Goal: Check status: Check status

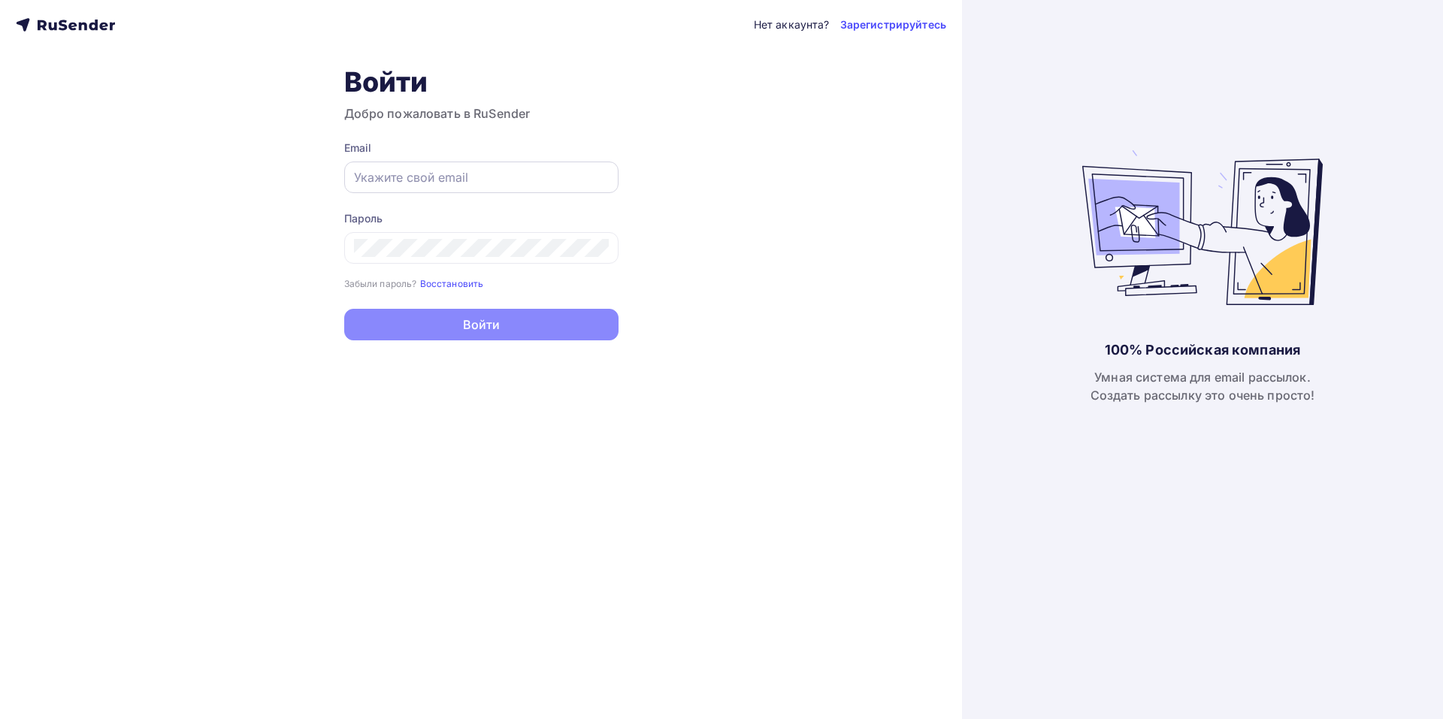
click at [442, 179] on input "text" at bounding box center [481, 177] width 255 height 18
click at [515, 183] on input "text" at bounding box center [481, 177] width 255 height 18
paste input "[EMAIL_ADDRESS][DOMAIN_NAME]"
type input "[EMAIL_ADDRESS][DOMAIN_NAME]"
click at [532, 259] on div at bounding box center [481, 248] width 274 height 32
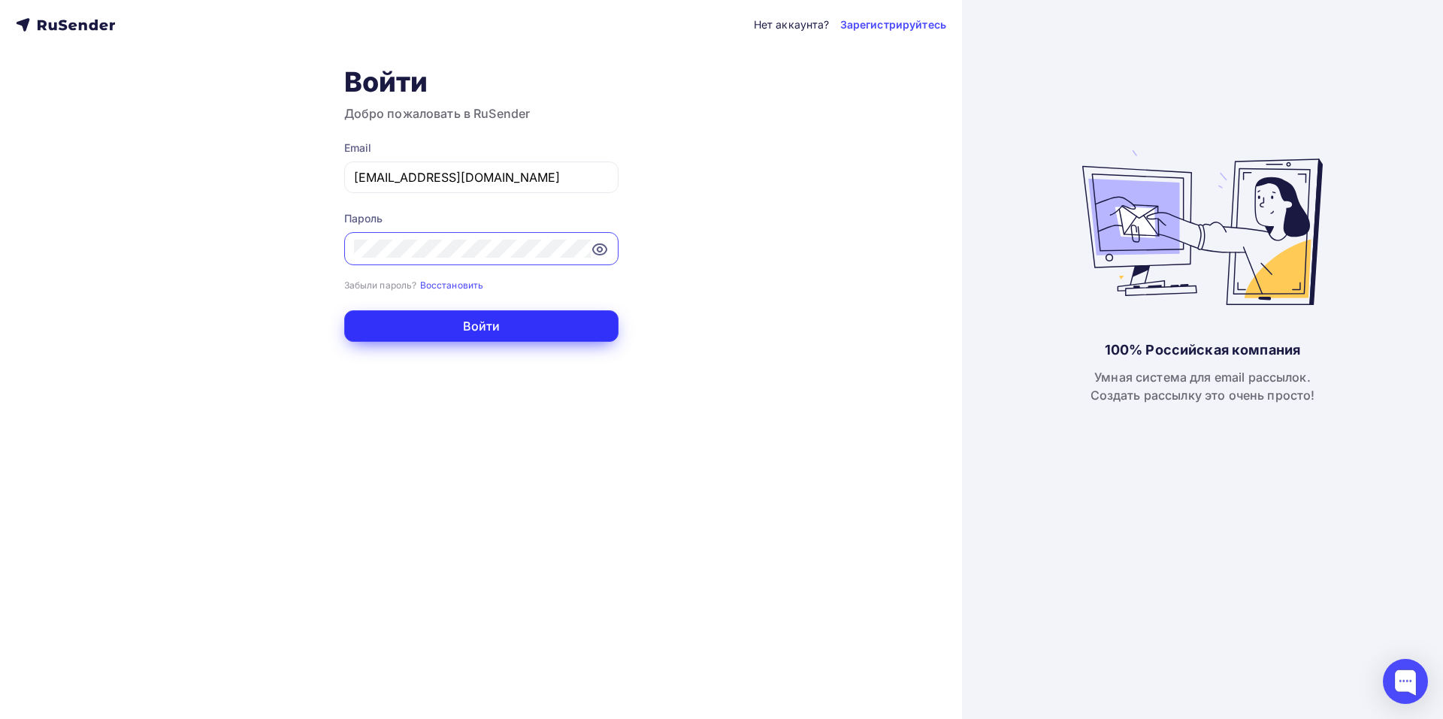
click at [411, 332] on button "Войти" at bounding box center [481, 326] width 274 height 32
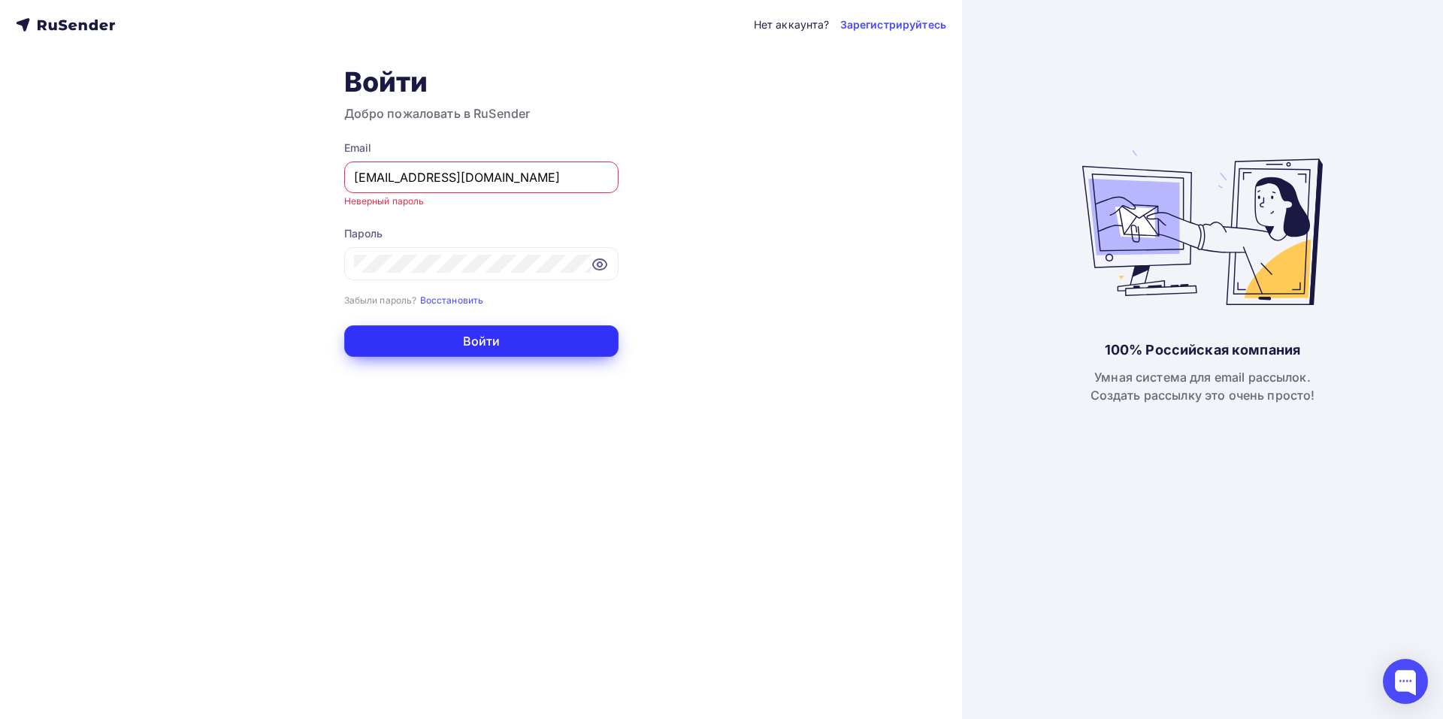
click at [426, 341] on button "Войти" at bounding box center [481, 341] width 274 height 32
click at [374, 343] on button "Войти" at bounding box center [481, 341] width 274 height 32
click at [413, 336] on button "Войти" at bounding box center [481, 341] width 274 height 32
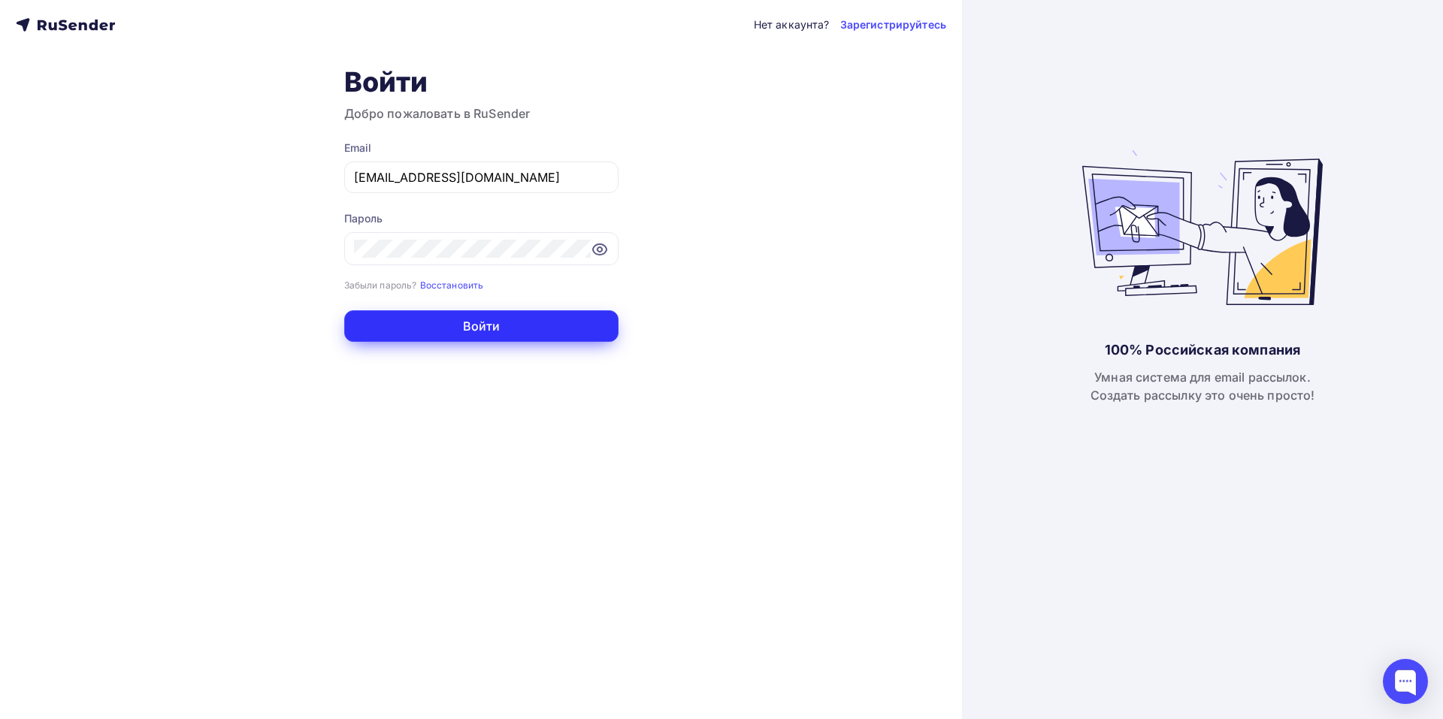
click at [377, 338] on button "Войти" at bounding box center [481, 326] width 274 height 32
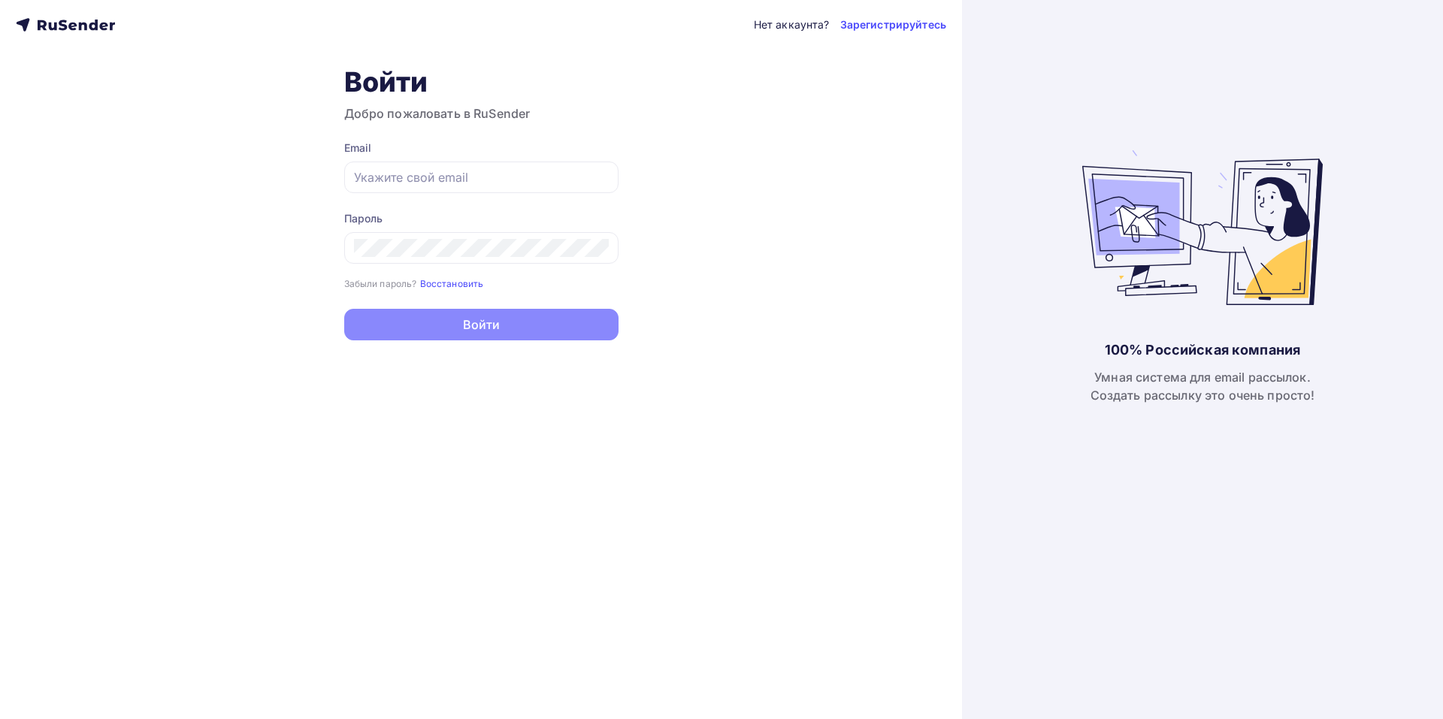
click at [254, 247] on div "Нет аккаунта? Зарегистрируйтесь Войти Добро пожаловать в RuSender Email Пароль …" at bounding box center [481, 359] width 962 height 719
click at [437, 183] on input "text" at bounding box center [481, 177] width 255 height 18
click at [524, 182] on input "text" at bounding box center [481, 177] width 255 height 18
paste input "[EMAIL_ADDRESS][DOMAIN_NAME]"
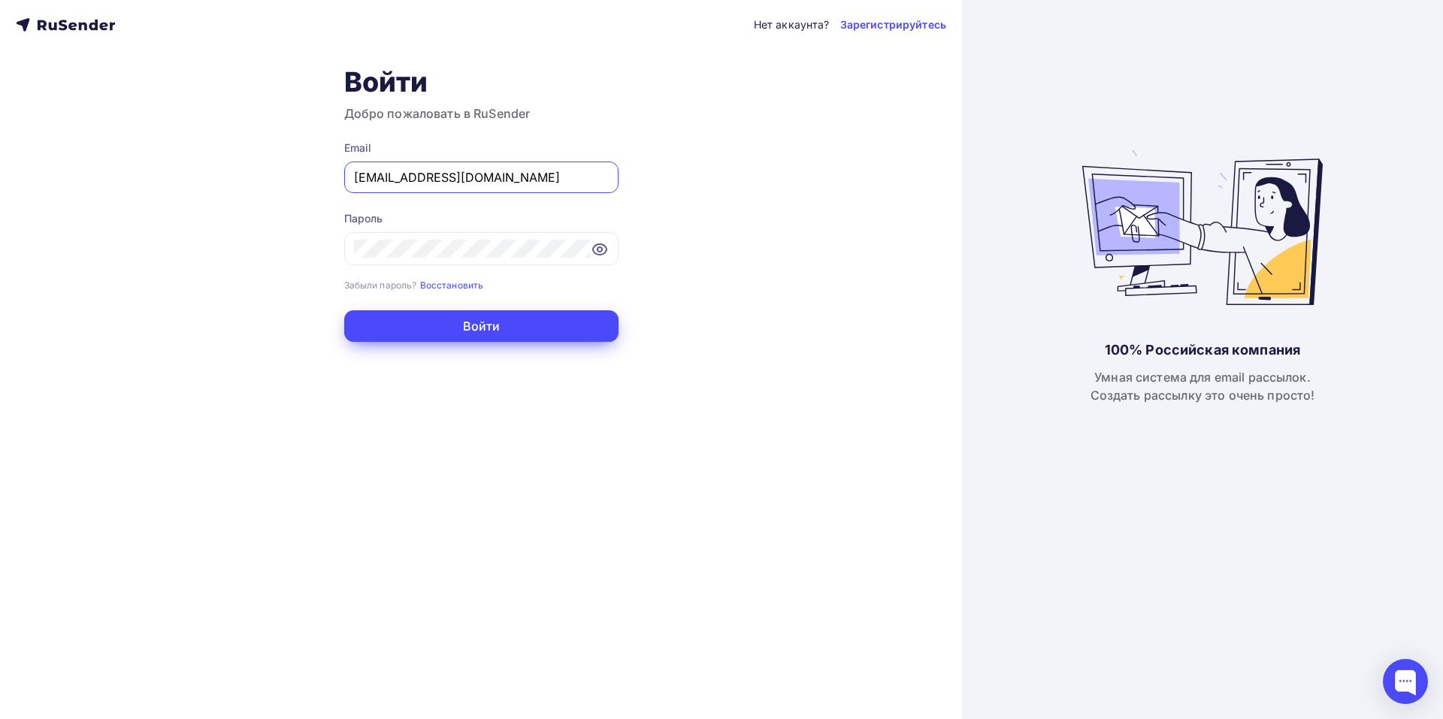
type input "[EMAIL_ADDRESS][DOMAIN_NAME]"
click at [452, 319] on button "Войти" at bounding box center [481, 326] width 274 height 32
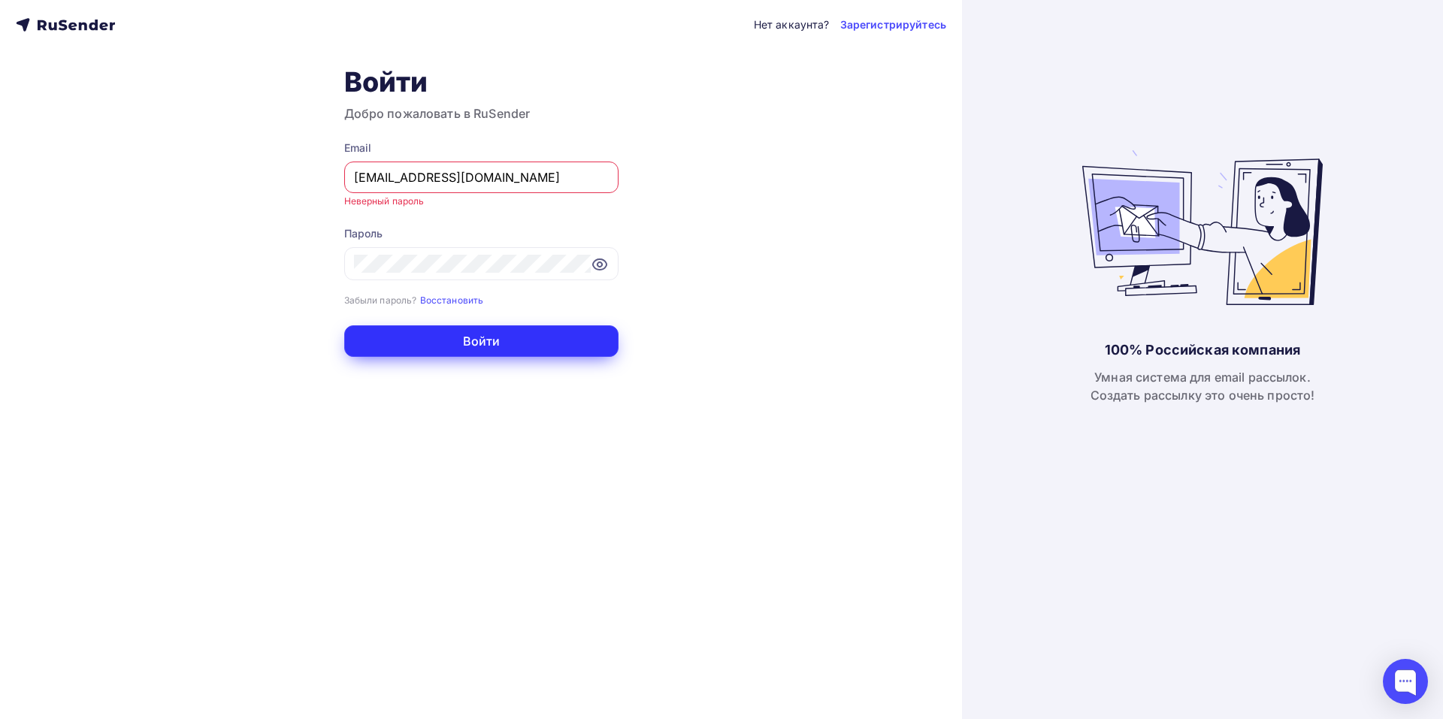
click at [381, 340] on button "Войти" at bounding box center [481, 341] width 274 height 32
click at [430, 340] on button "Войти" at bounding box center [481, 341] width 274 height 32
click at [379, 343] on button "Войти" at bounding box center [481, 341] width 274 height 32
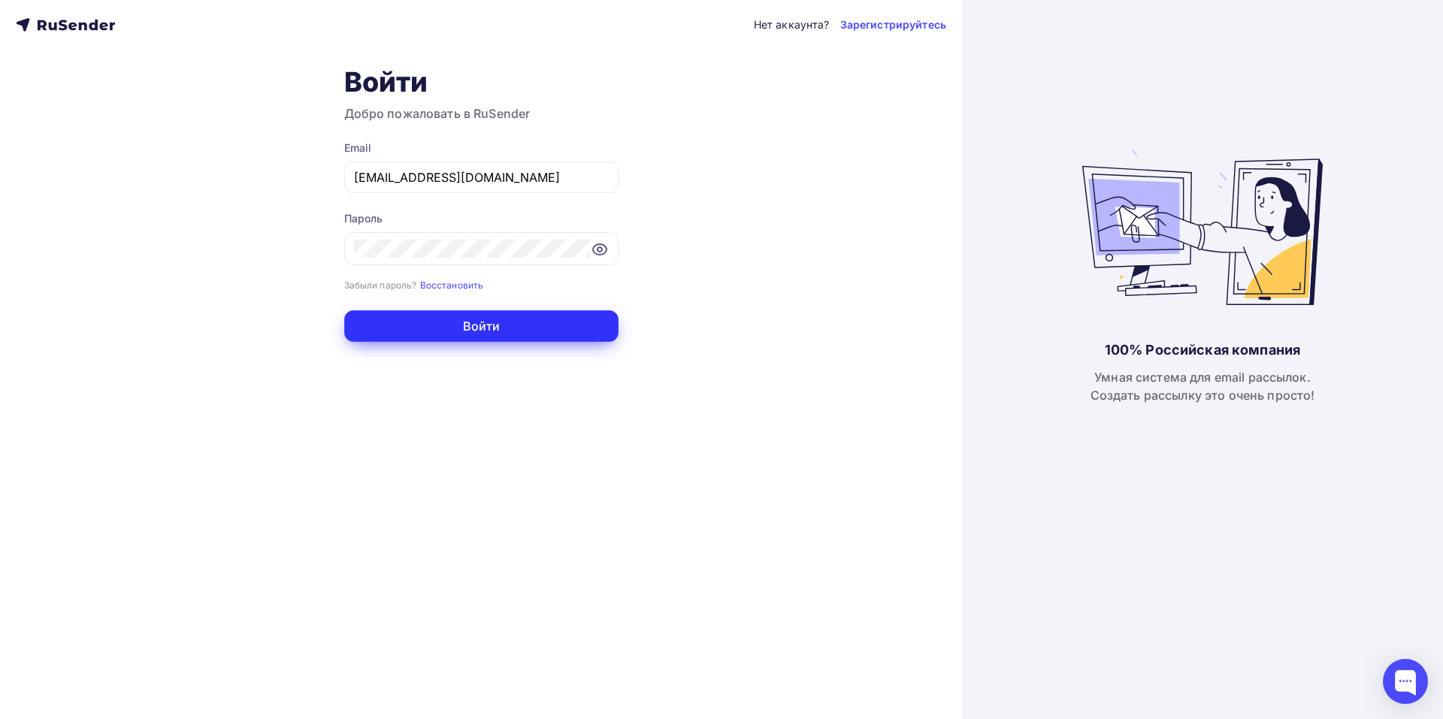
click at [385, 322] on button "Войти" at bounding box center [481, 326] width 274 height 32
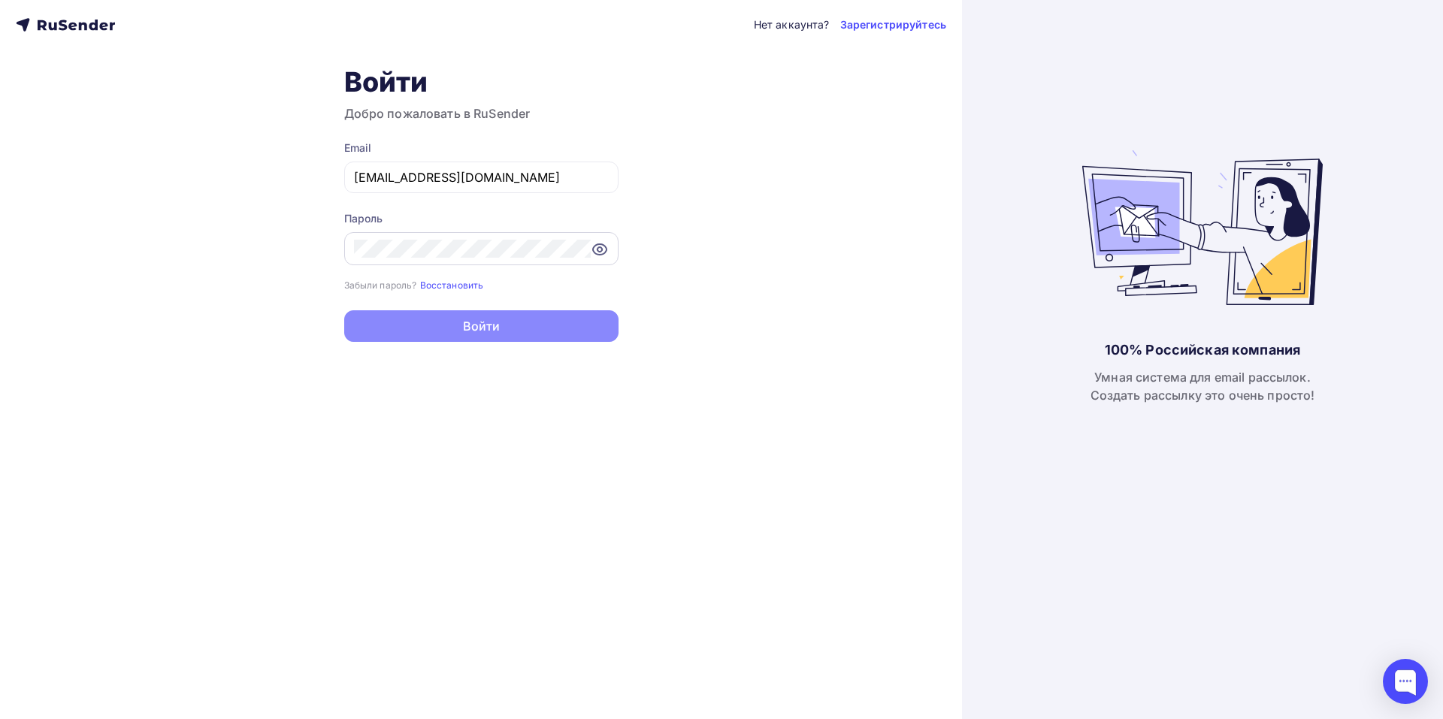
click at [603, 252] on icon at bounding box center [600, 250] width 18 height 18
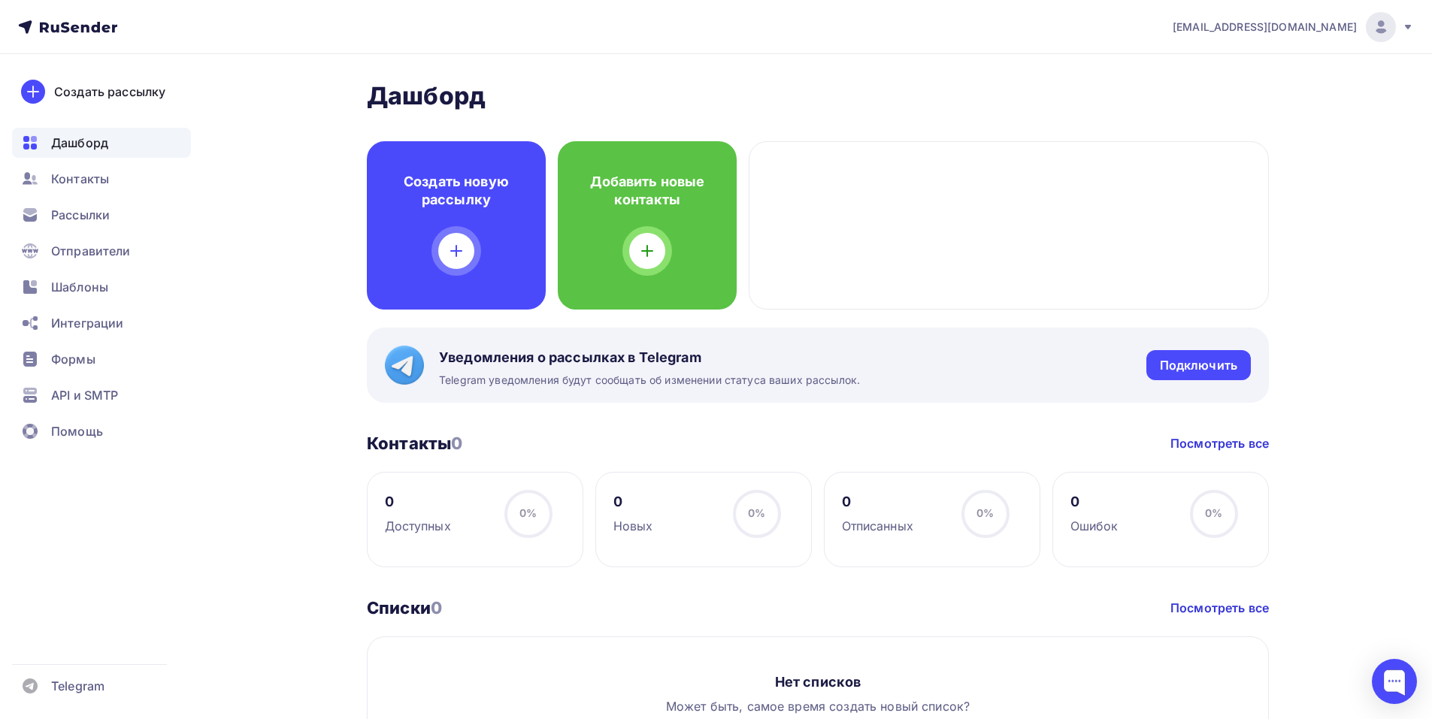
click at [275, 322] on div "[PERSON_NAME] Пару шагов, чтобы начать работу! Закрыть Выполните эти шаги, чтоб…" at bounding box center [716, 589] width 1232 height 1071
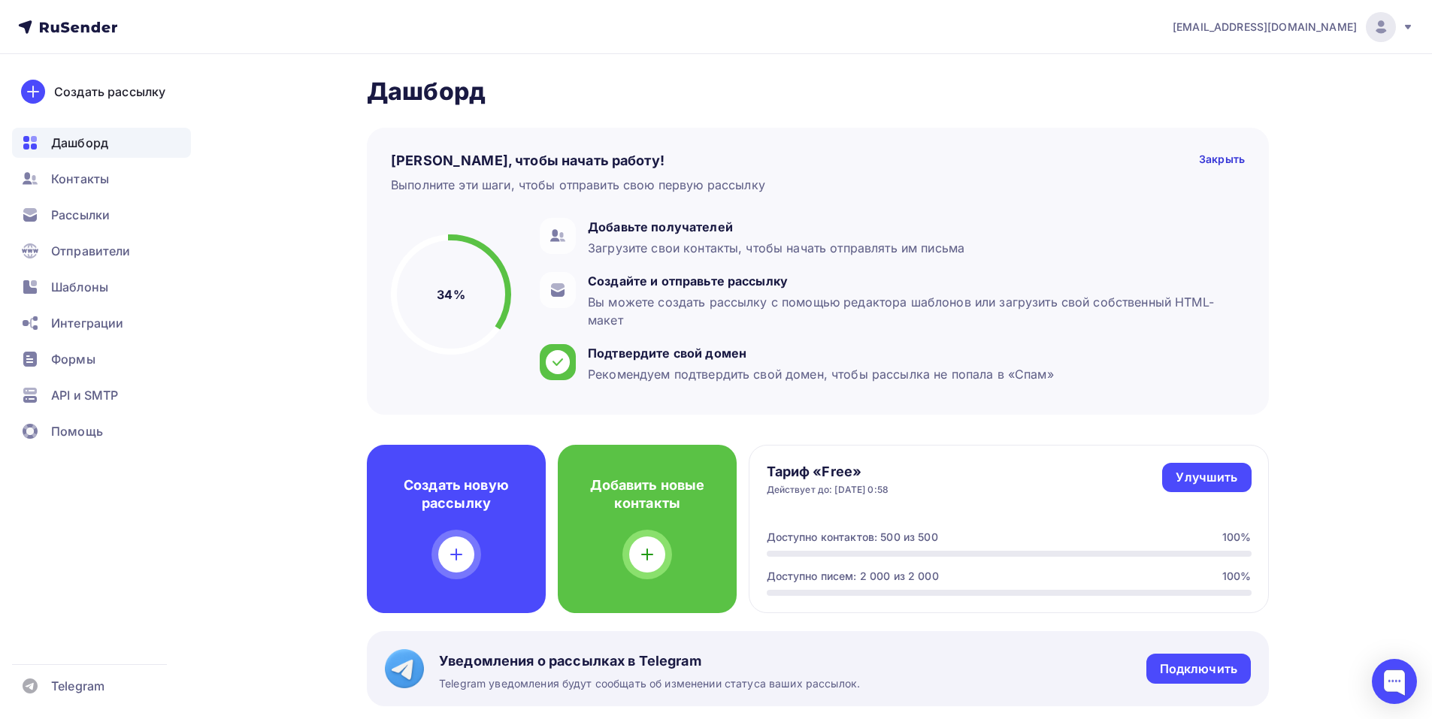
scroll to position [75, 0]
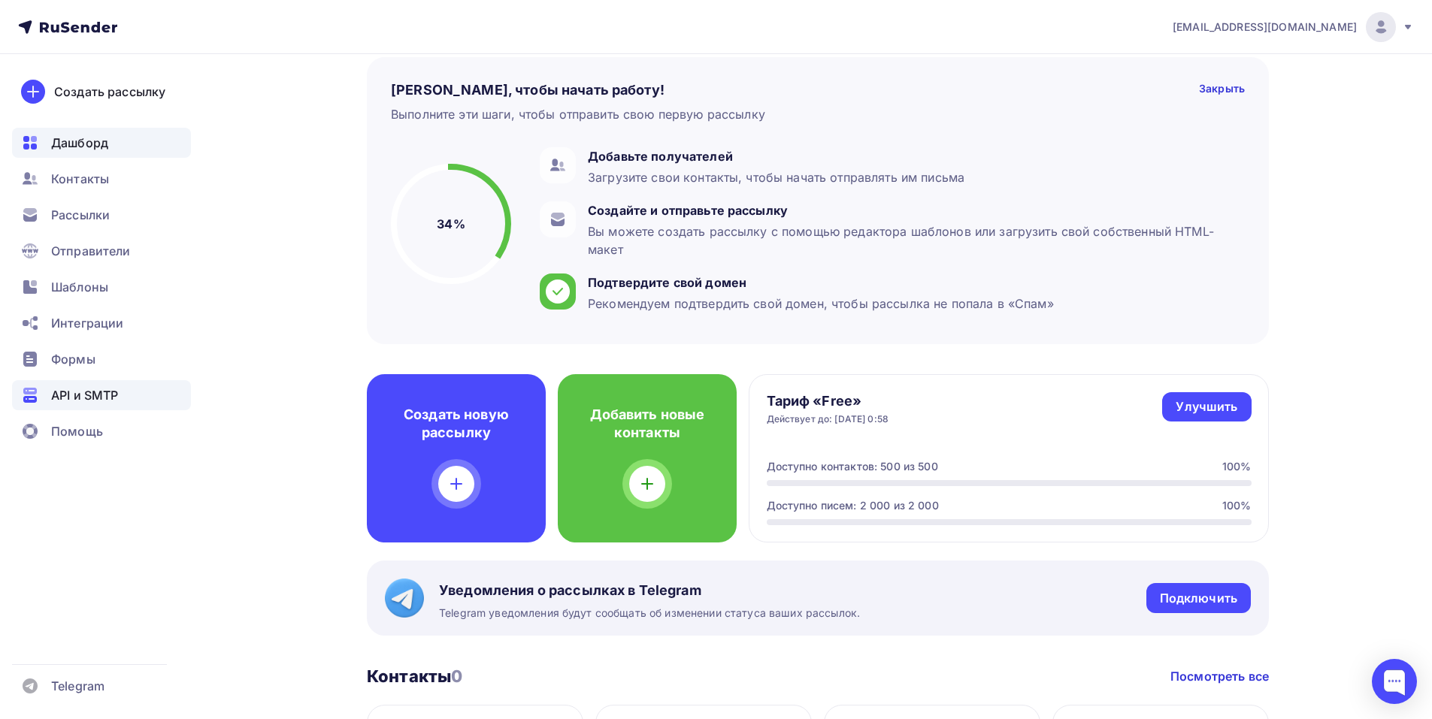
click at [96, 387] on span "API и SMTP" at bounding box center [84, 395] width 67 height 18
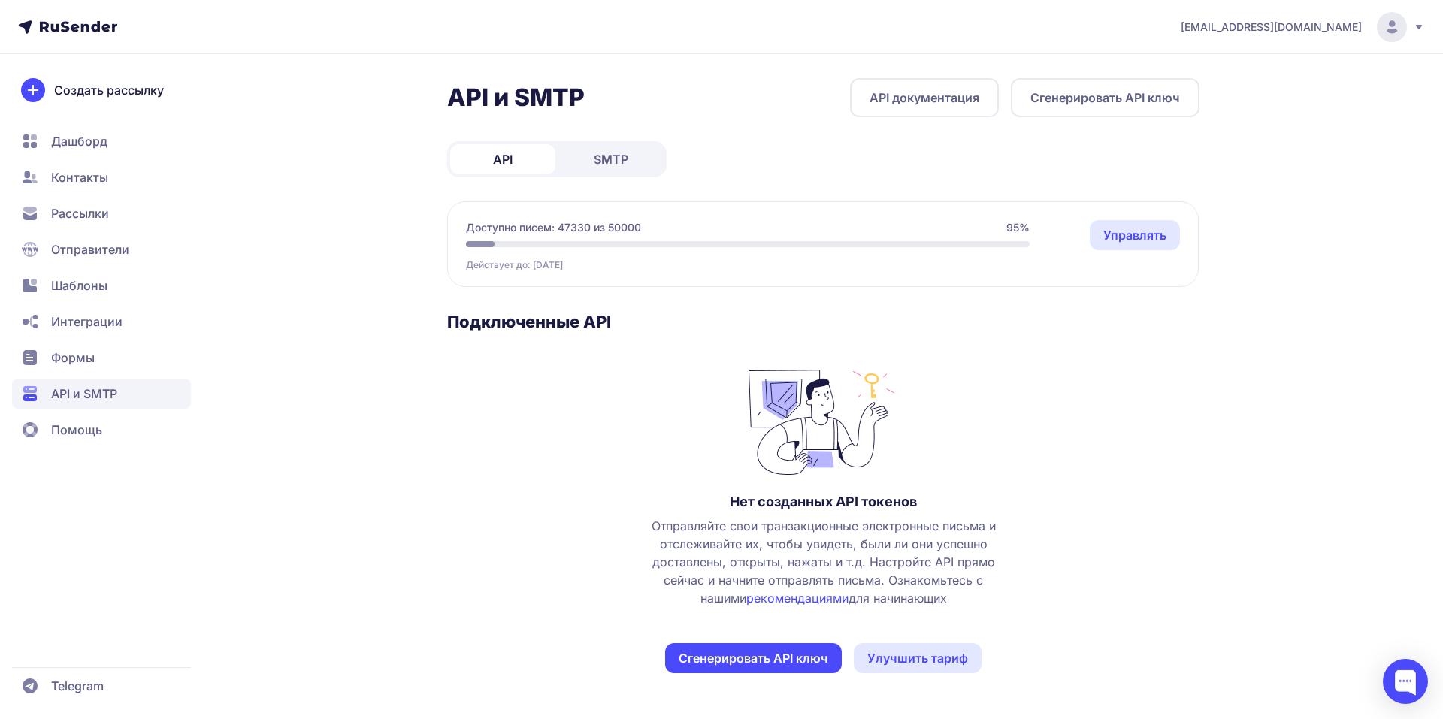
click at [628, 168] on span "SMTP" at bounding box center [611, 159] width 35 height 18
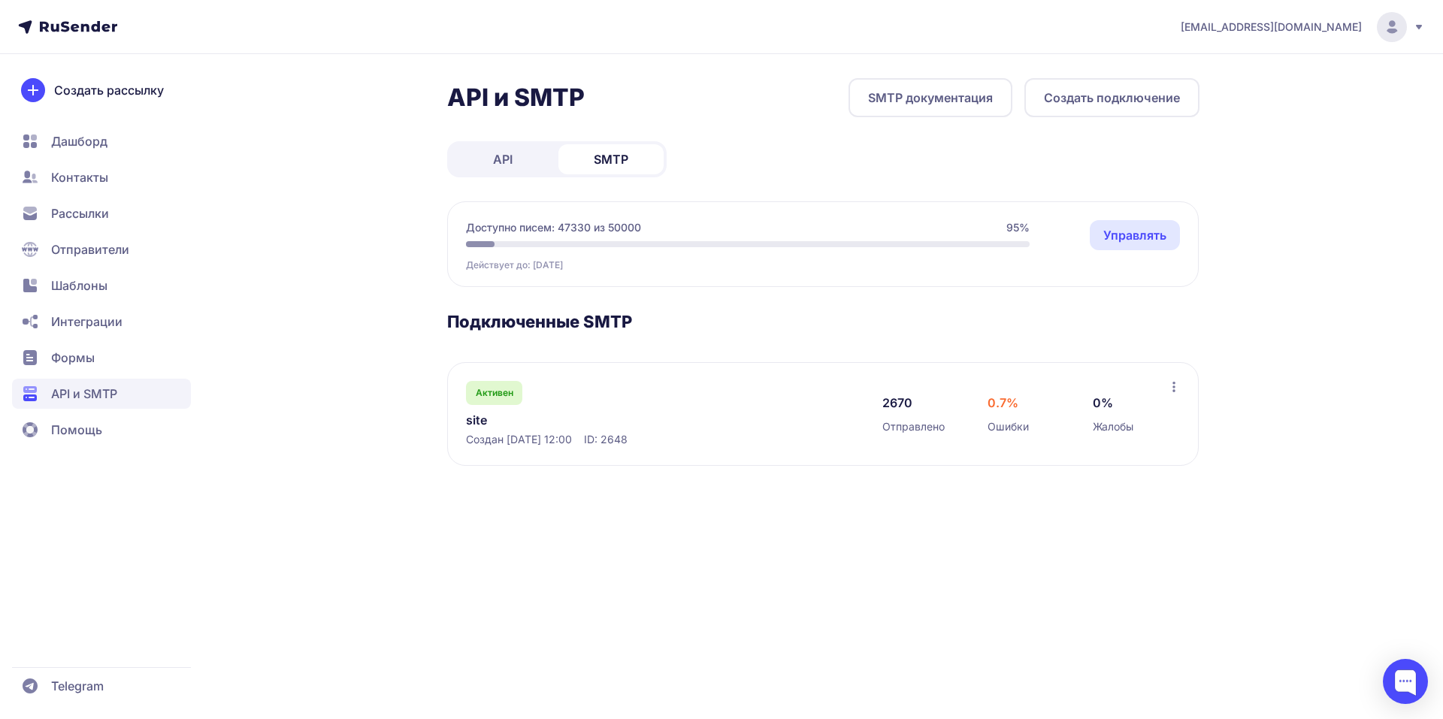
click at [482, 425] on link "site" at bounding box center [620, 420] width 308 height 18
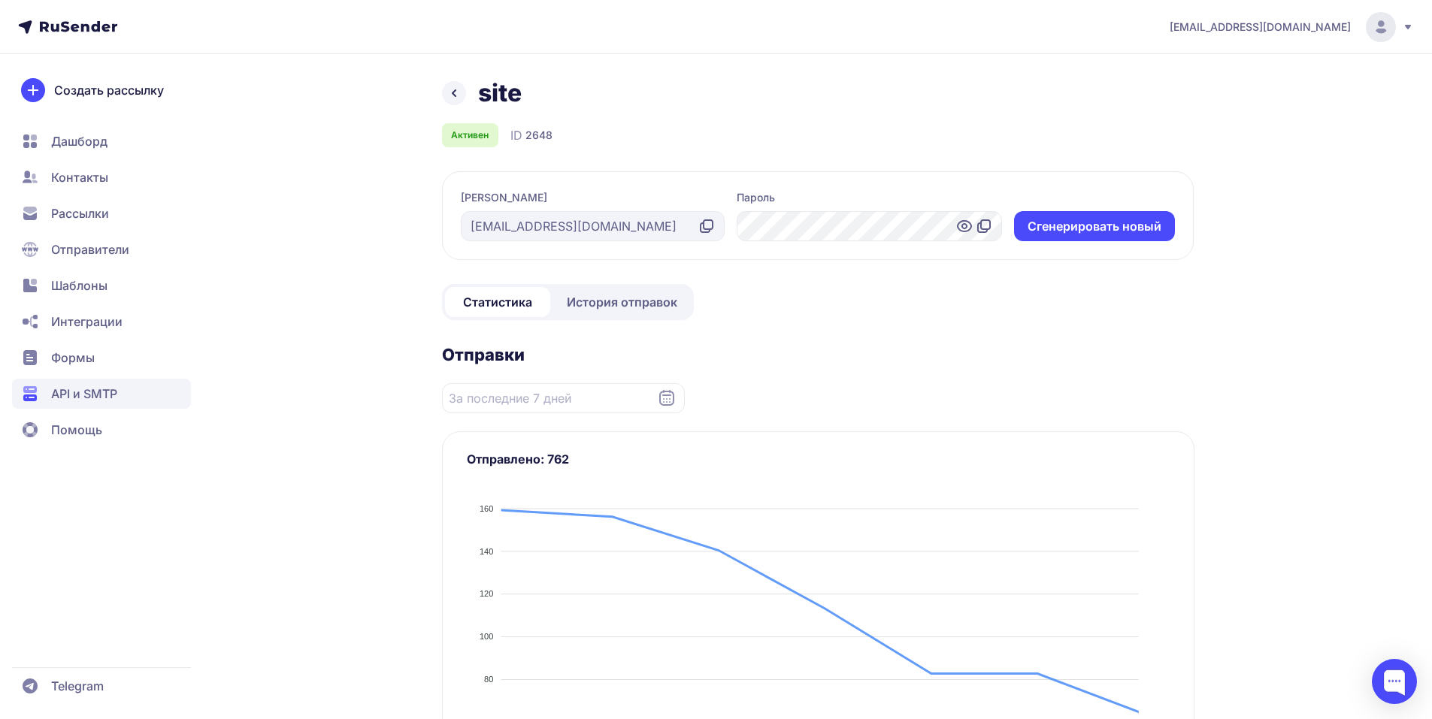
click at [610, 306] on span "История отправок" at bounding box center [622, 302] width 110 height 18
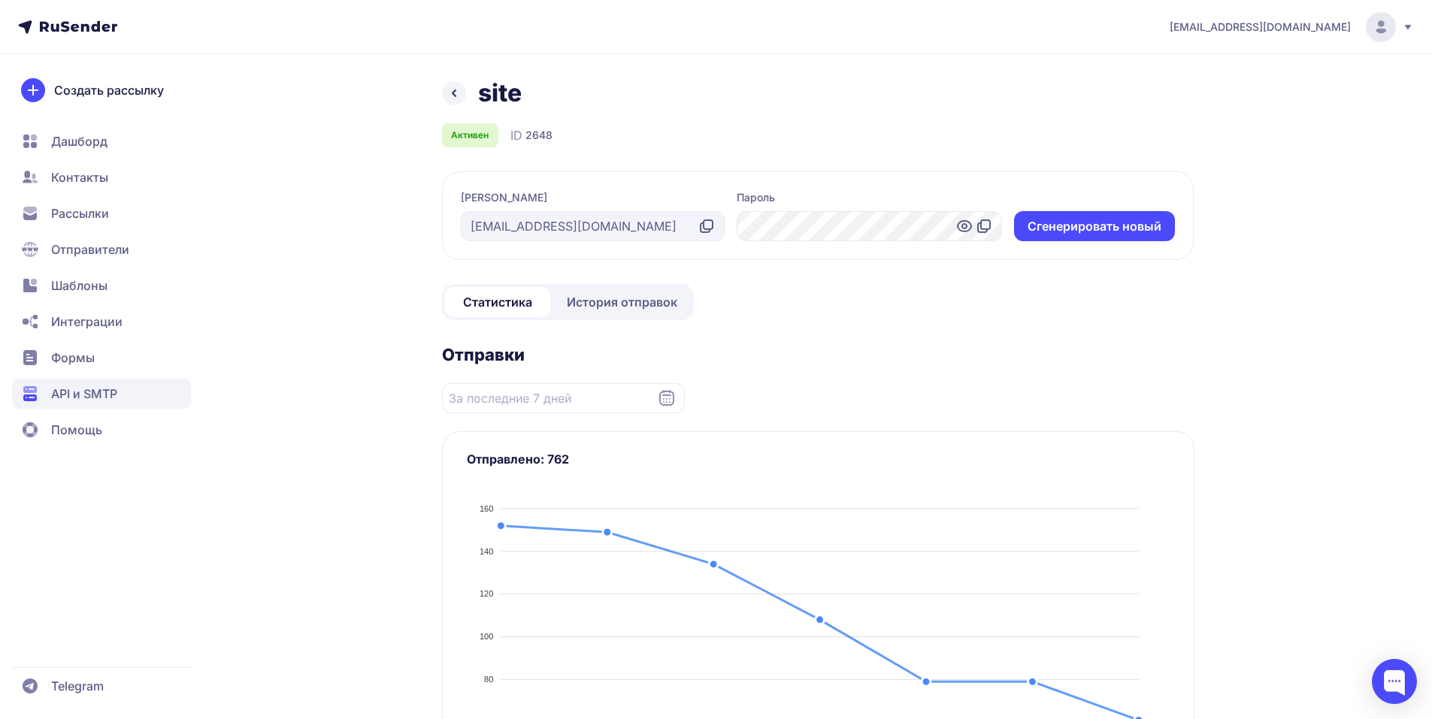
click at [610, 306] on span "История отправок" at bounding box center [622, 302] width 110 height 18
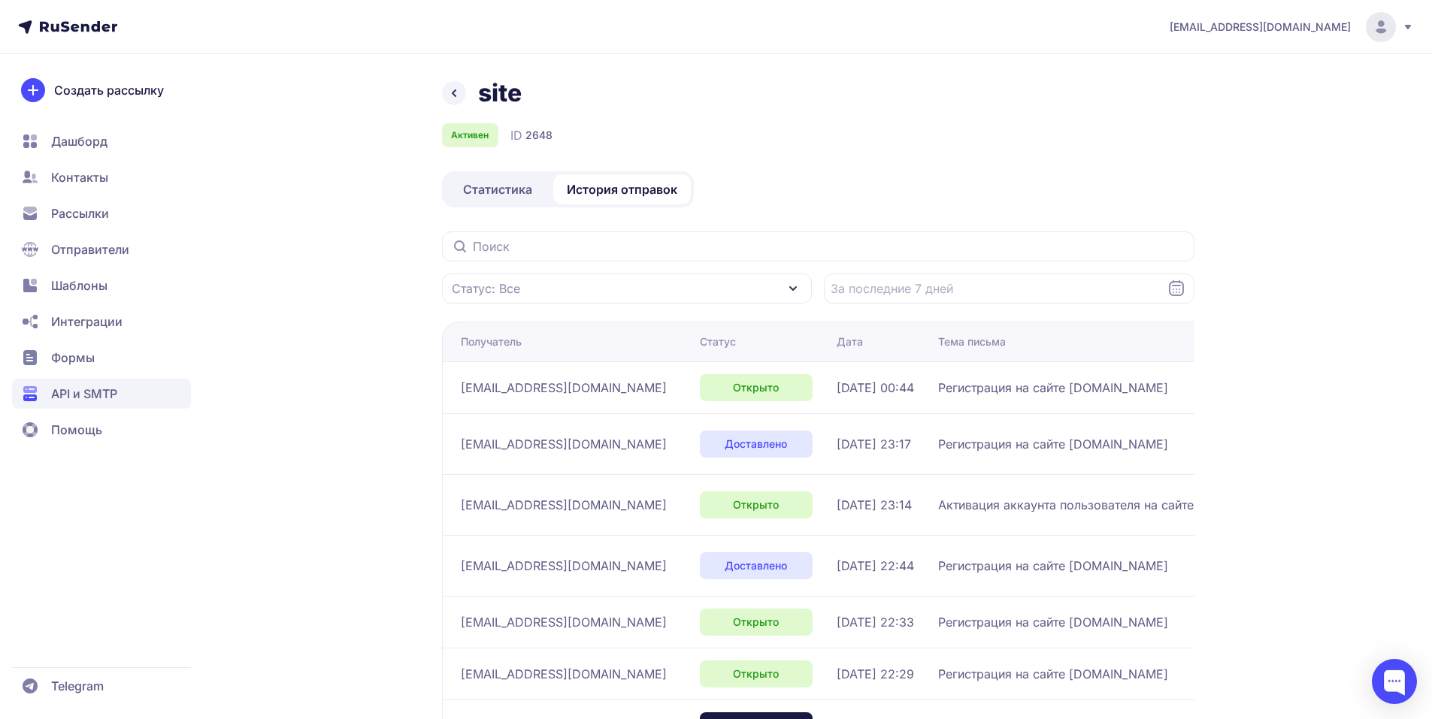
click at [466, 191] on span "Статистика" at bounding box center [497, 189] width 69 height 18
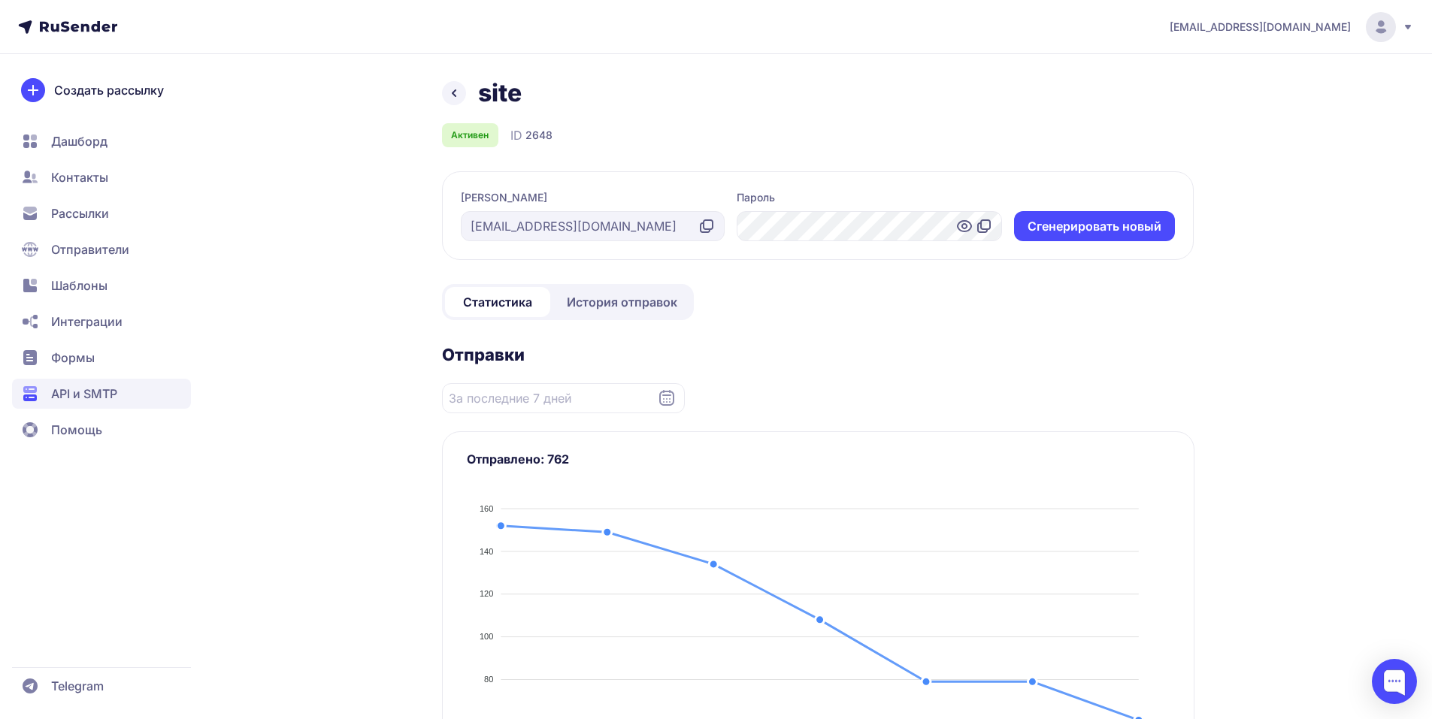
click at [455, 92] on icon at bounding box center [454, 93] width 18 height 18
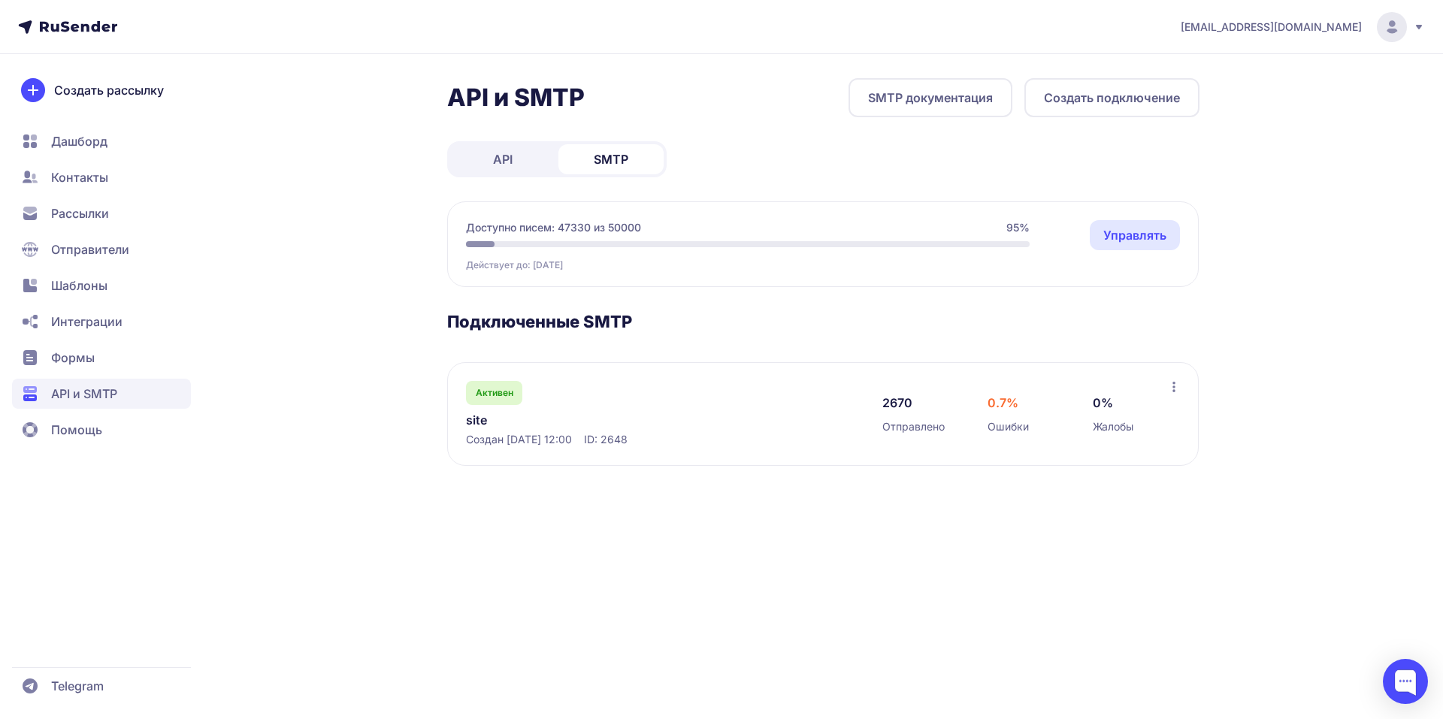
click at [487, 416] on link "site" at bounding box center [620, 420] width 308 height 18
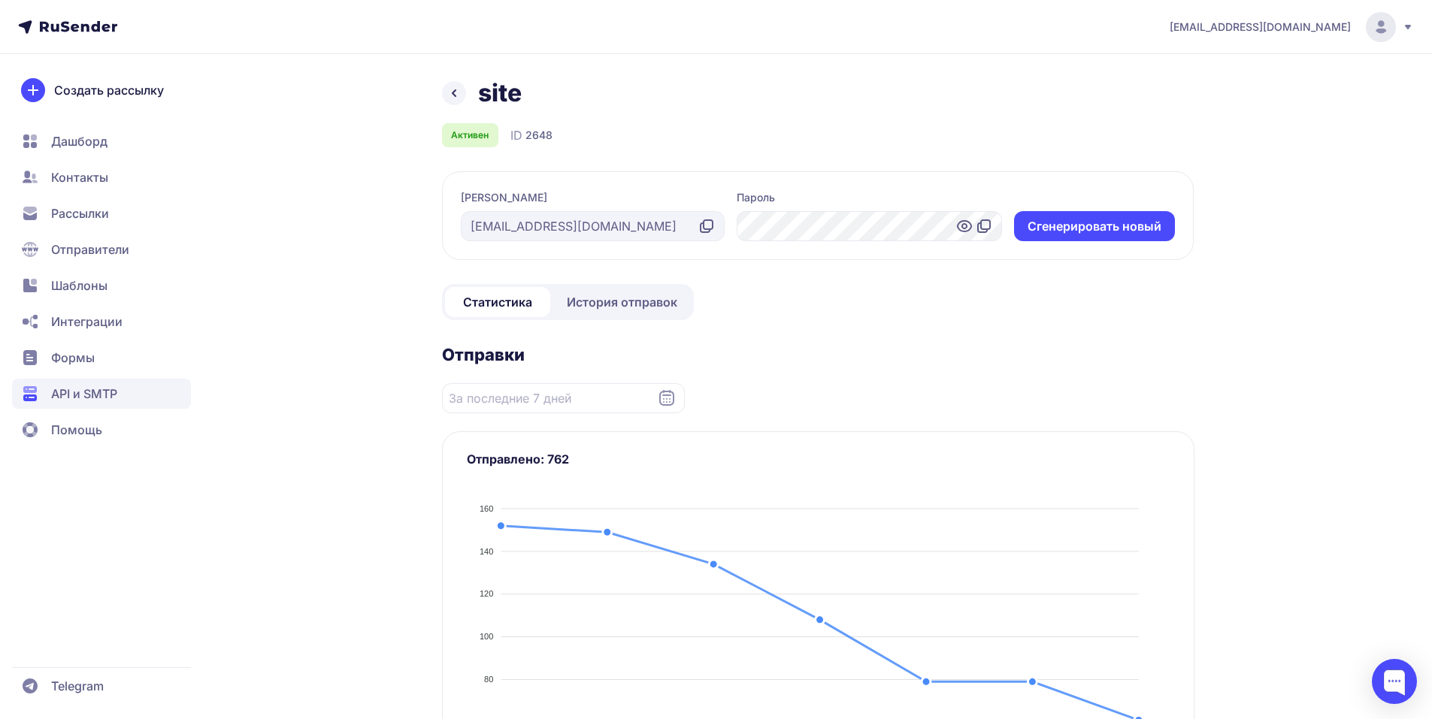
click at [637, 307] on span "История отправок" at bounding box center [622, 302] width 110 height 18
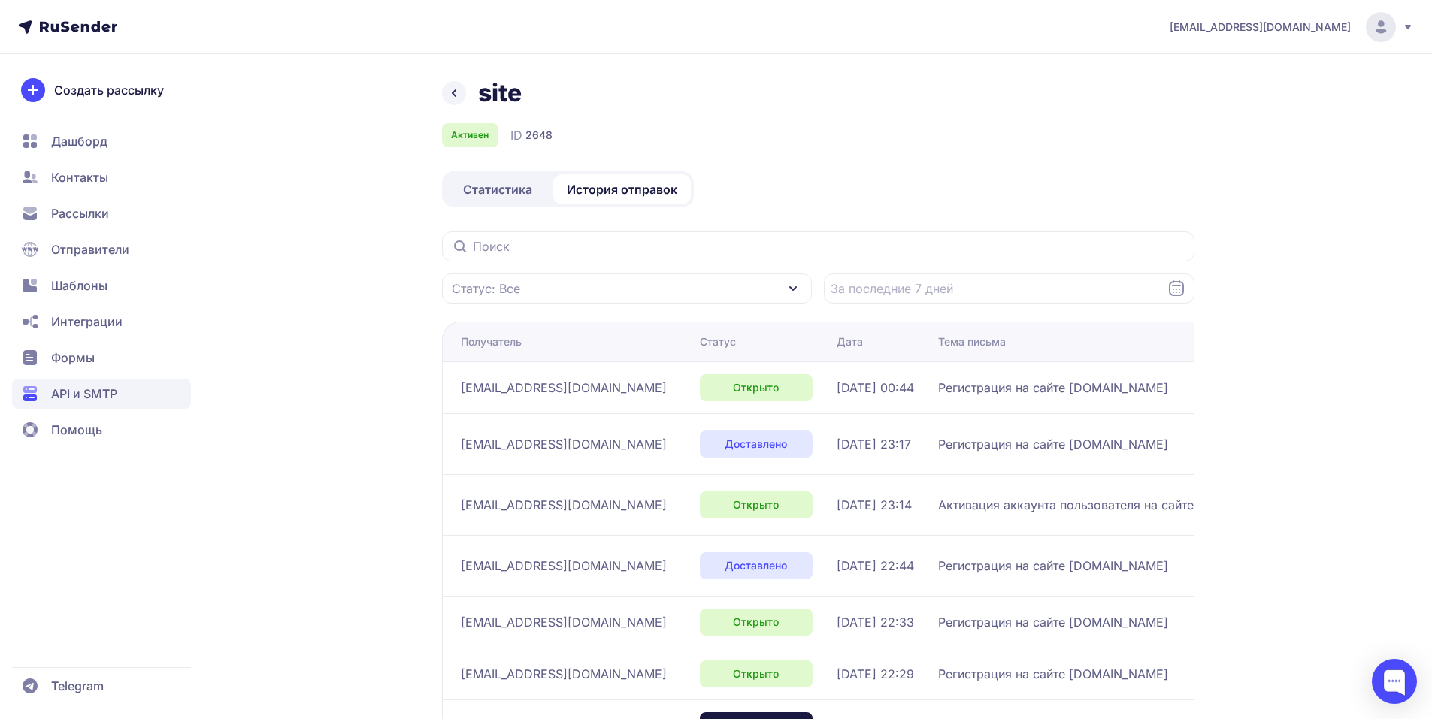
click at [515, 191] on span "Статистика" at bounding box center [497, 189] width 69 height 18
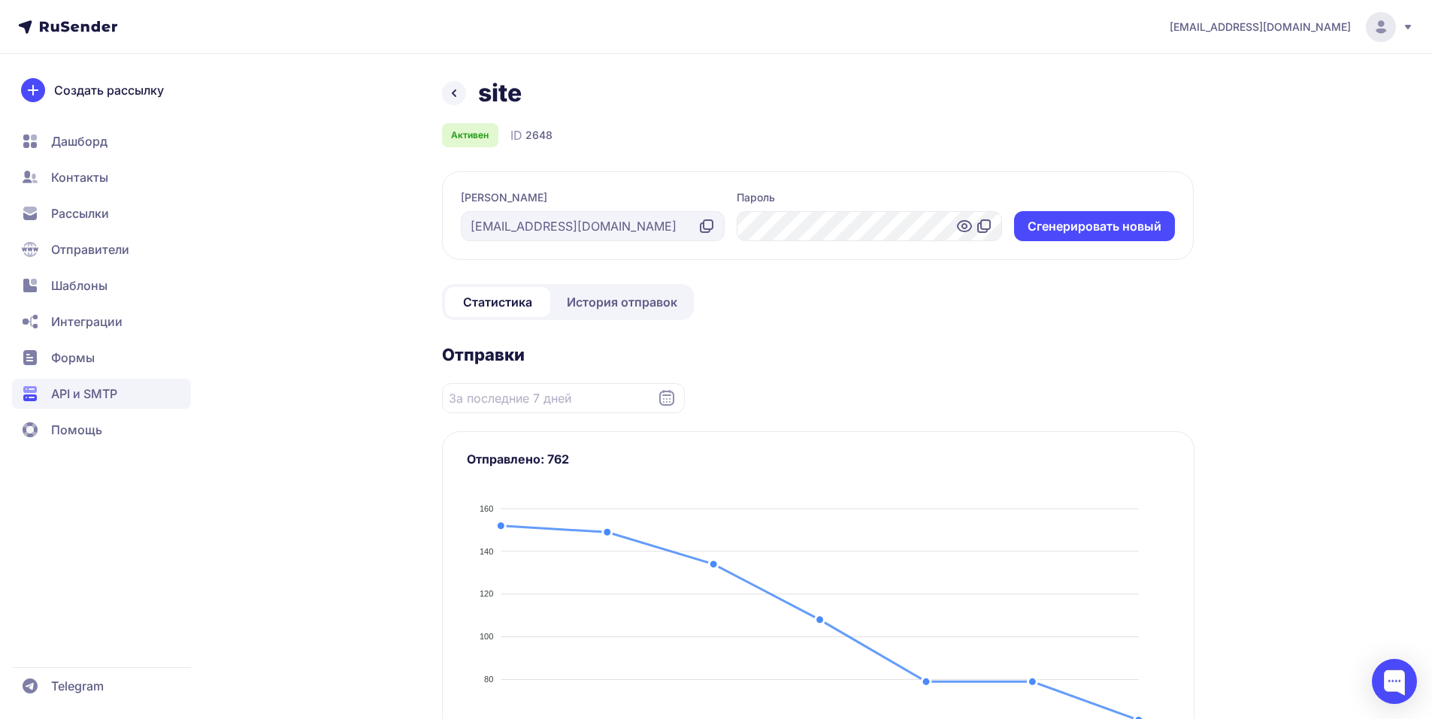
click at [448, 93] on icon at bounding box center [454, 93] width 18 height 18
